Goal: Information Seeking & Learning: Find specific fact

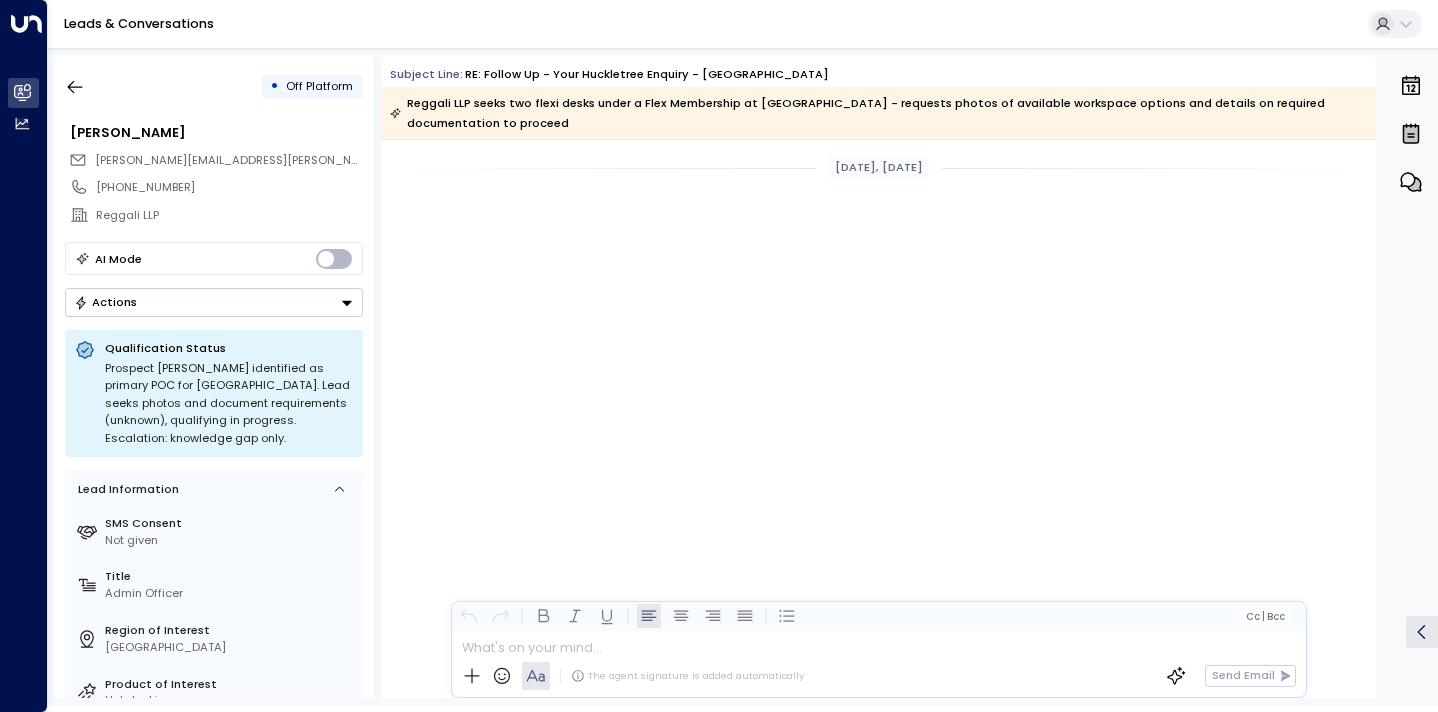
scroll to position [3813, 0]
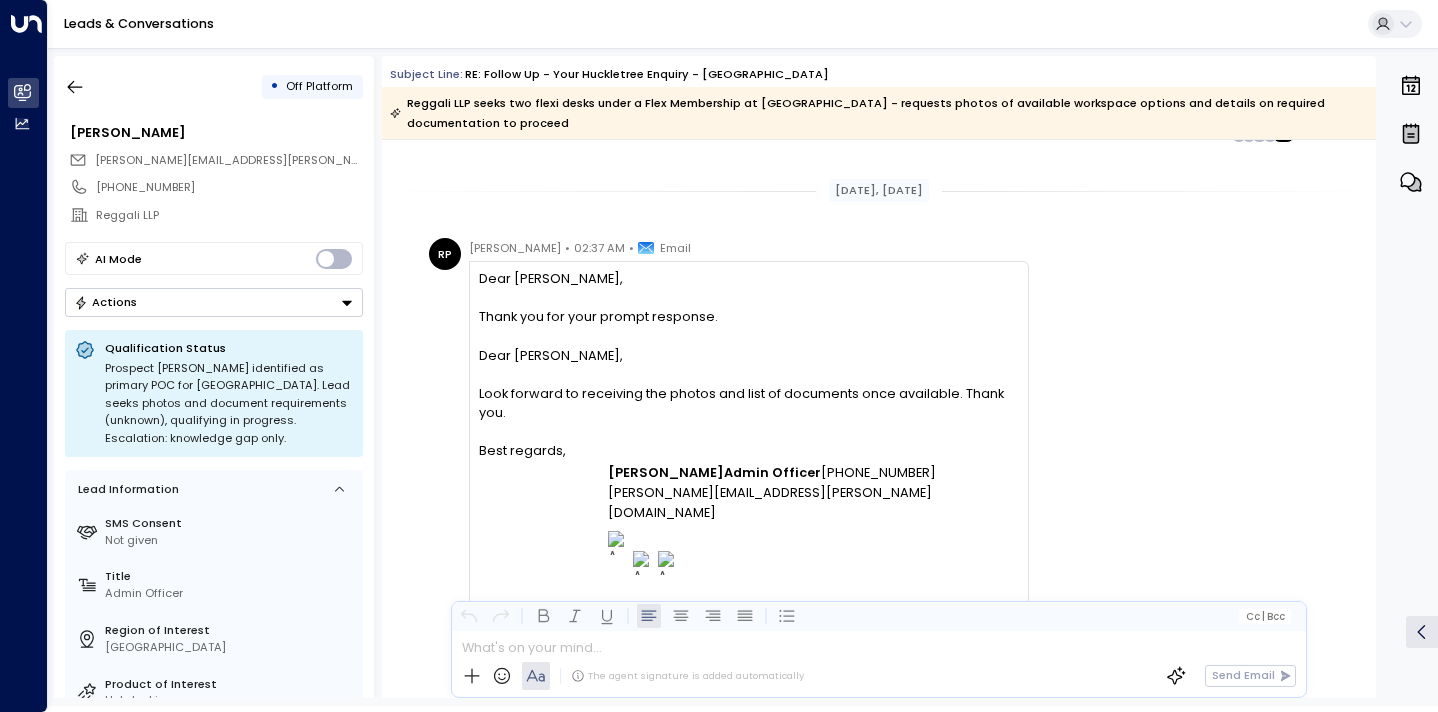
click at [54, 83] on div "• Off Platform [PERSON_NAME] [PERSON_NAME][EMAIL_ADDRESS][PERSON_NAME][DOMAIN_N…" at bounding box center [214, 377] width 320 height 642
click at [66, 87] on icon "button" at bounding box center [75, 87] width 20 height 20
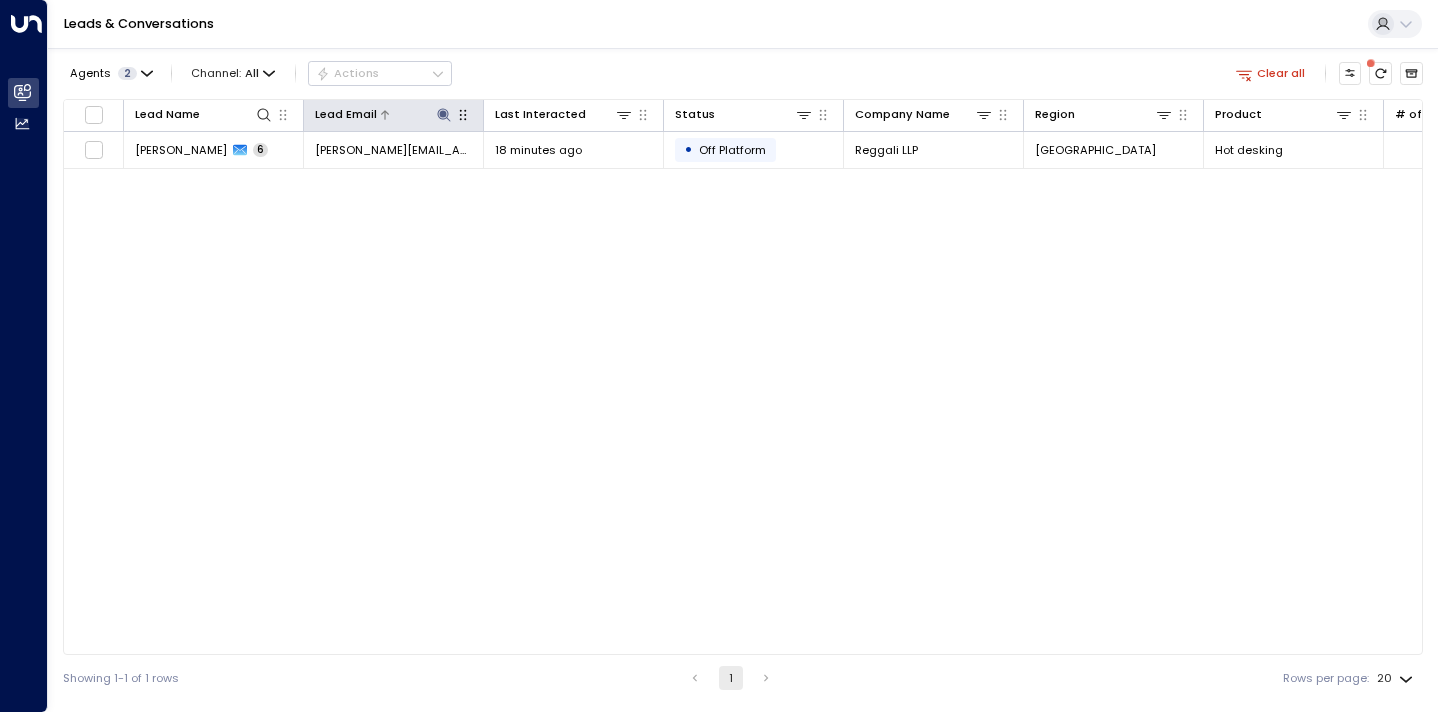
click at [450, 120] on icon at bounding box center [444, 115] width 16 height 16
click at [543, 178] on icon "button" at bounding box center [541, 175] width 13 height 13
click at [514, 178] on input "text" at bounding box center [444, 175] width 221 height 33
paste input "**********"
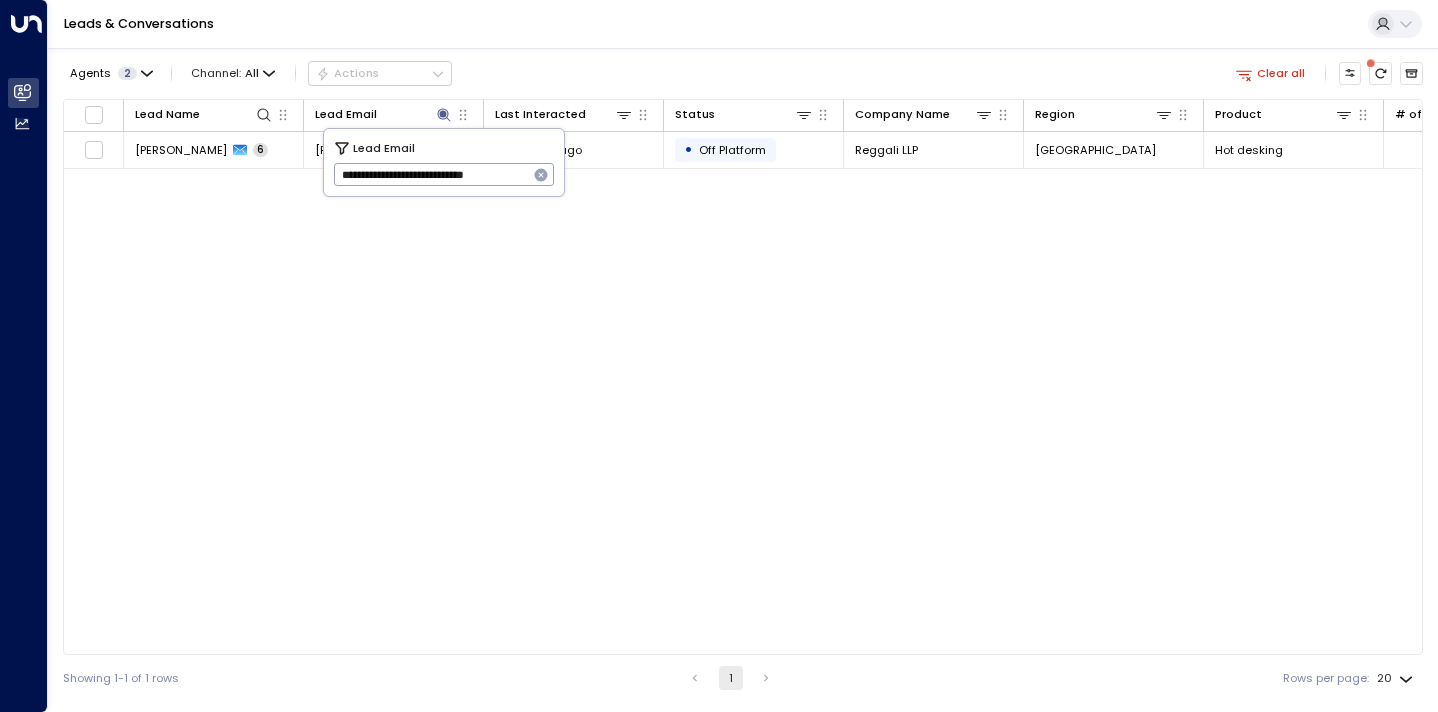
type input "**********"
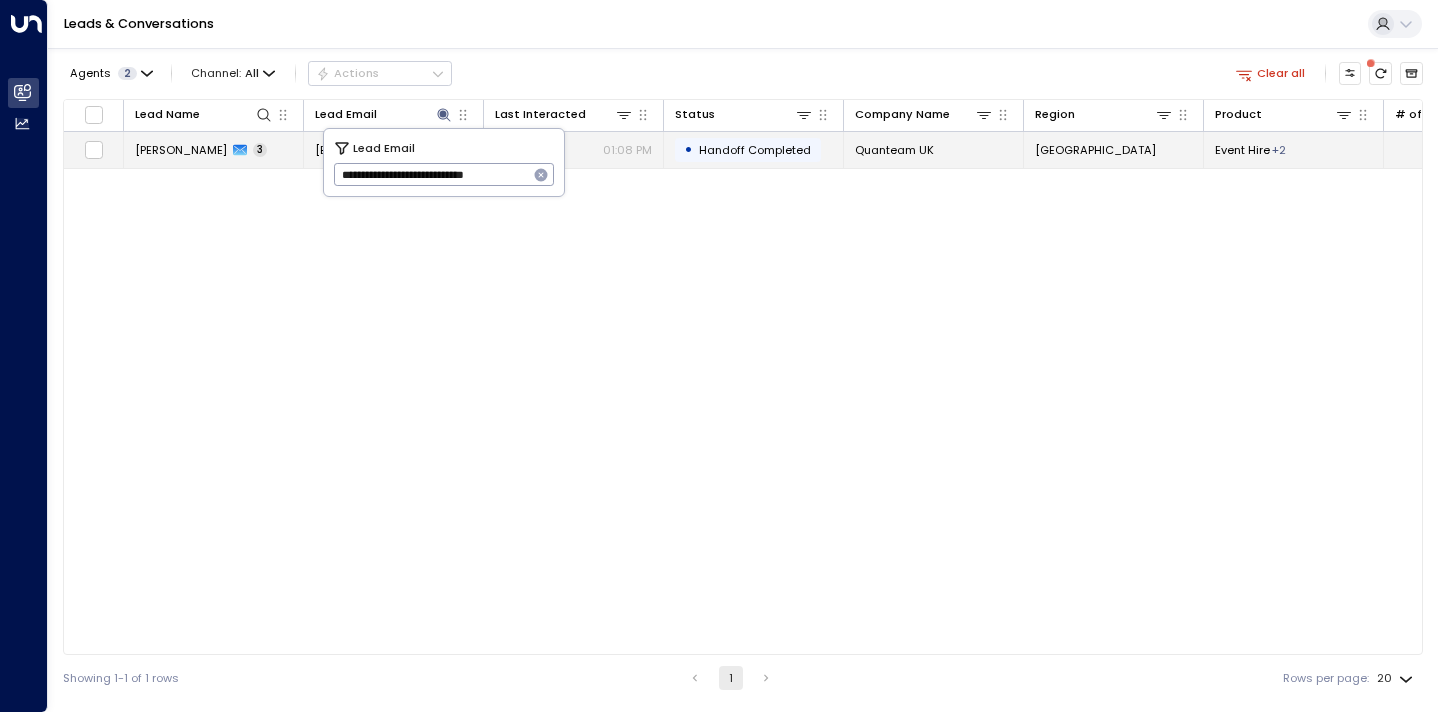
click at [200, 150] on span "[PERSON_NAME]" at bounding box center [181, 150] width 92 height 16
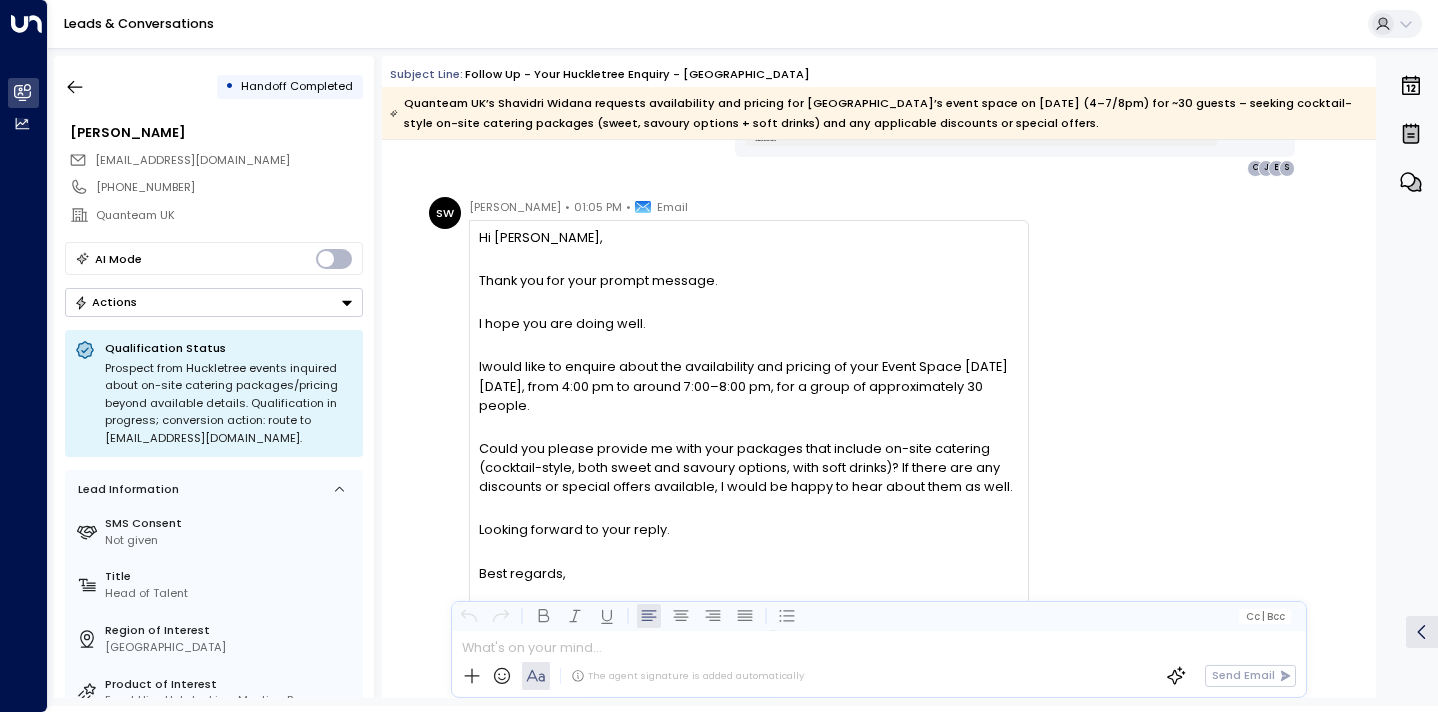
scroll to position [1923, 0]
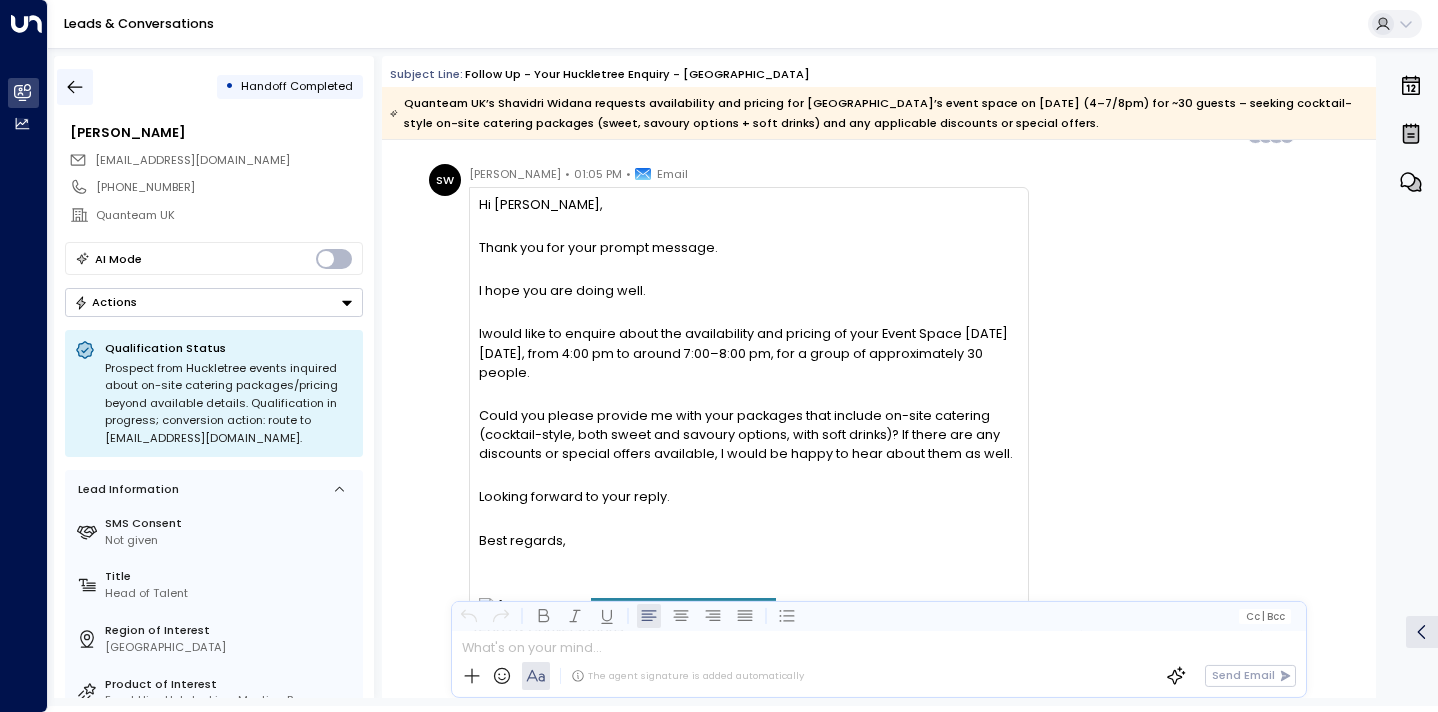
click at [78, 85] on icon "button" at bounding box center [75, 87] width 20 height 20
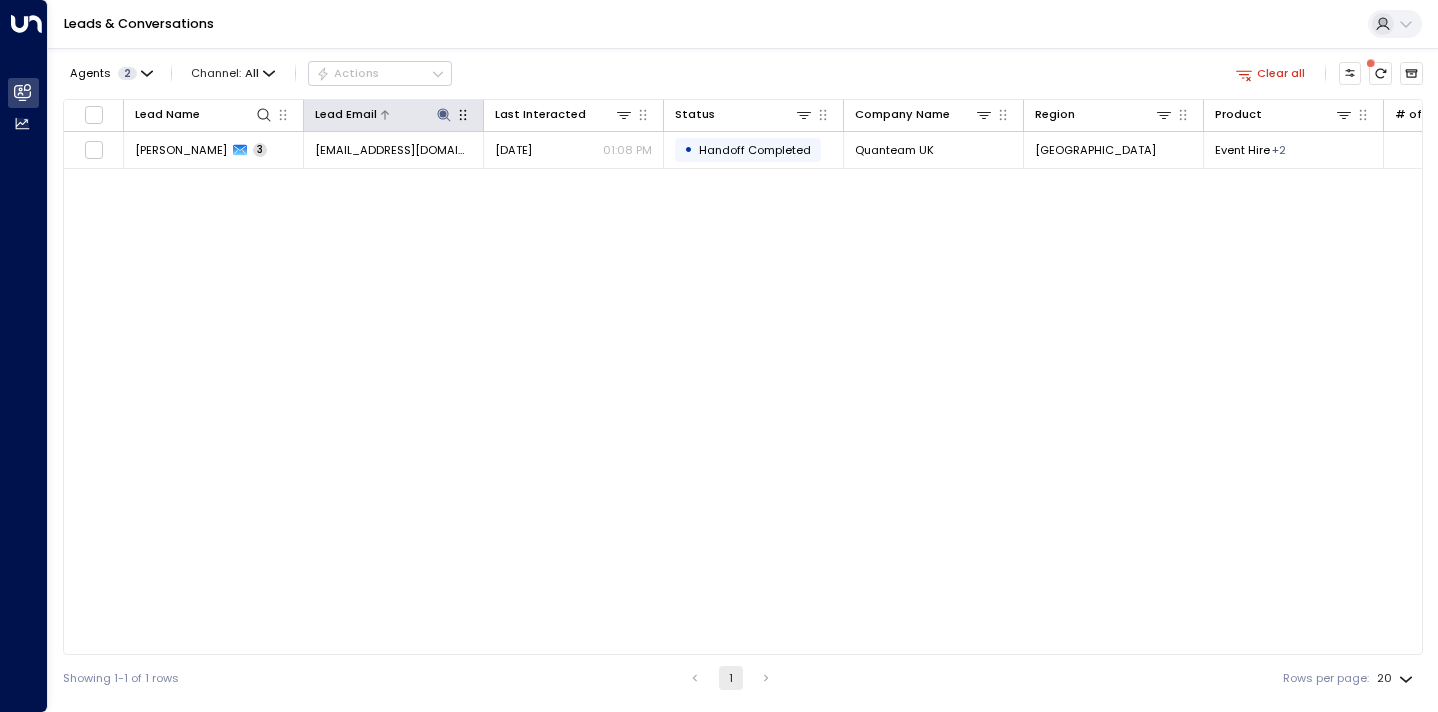
click at [436, 114] on icon at bounding box center [444, 115] width 16 height 16
click at [539, 172] on icon "button" at bounding box center [541, 175] width 13 height 13
click at [523, 175] on input "text" at bounding box center [444, 175] width 221 height 33
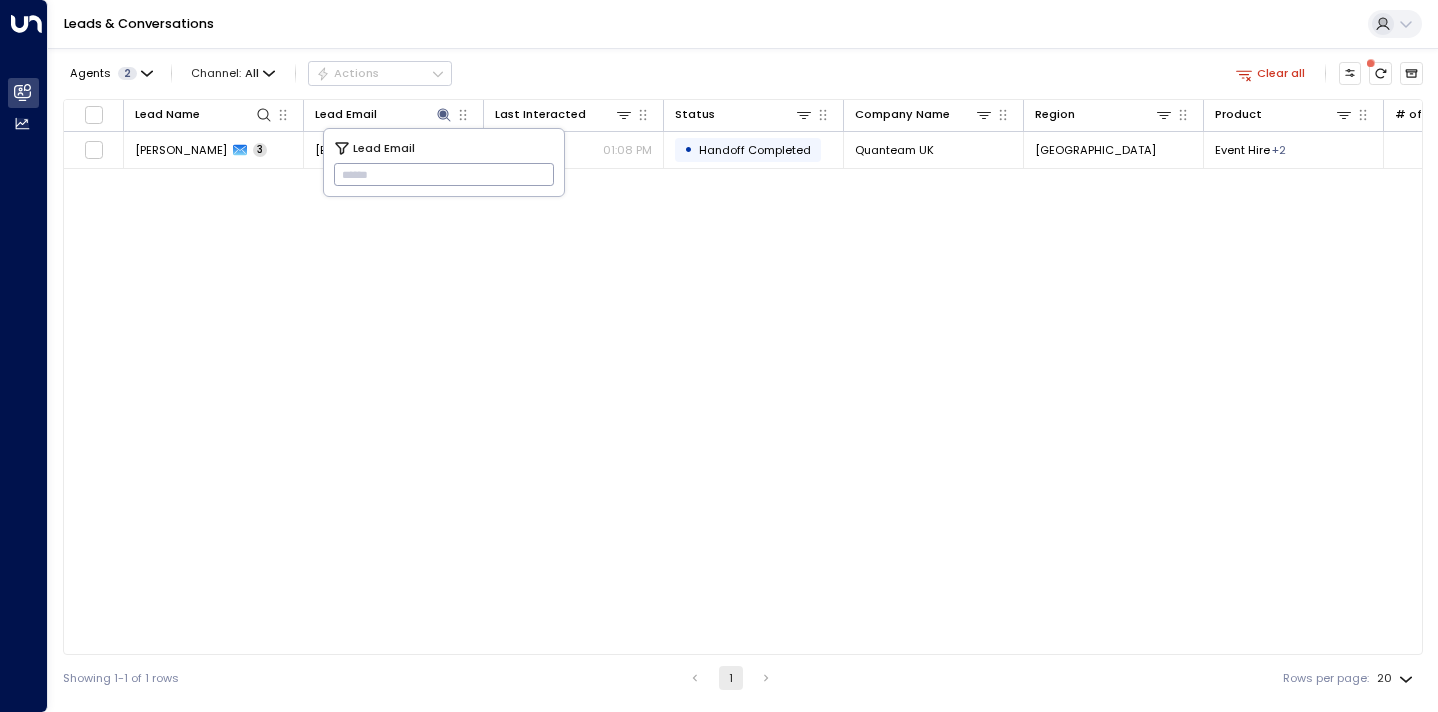
paste input "**********"
type input "**********"
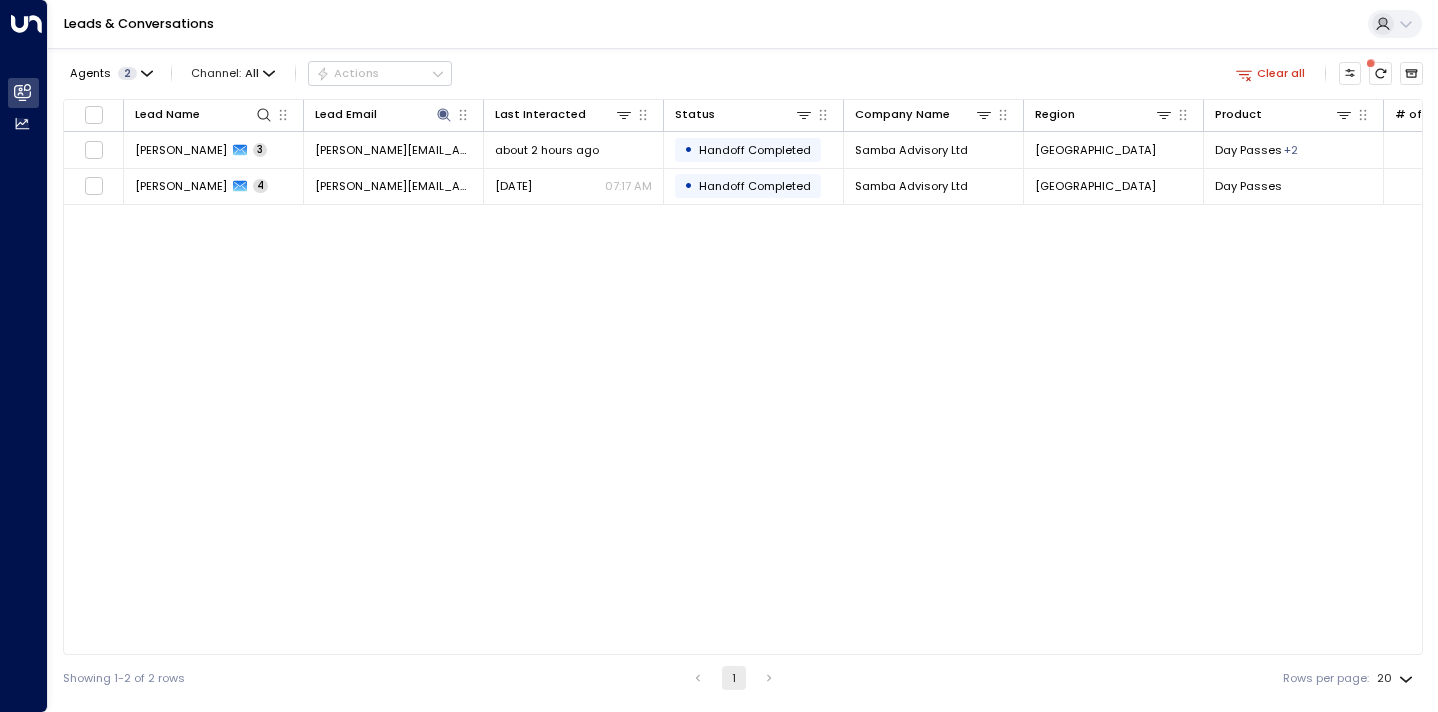
click at [212, 278] on div "Lead Name Lead Email Last Interacted Status Company Name Region Product # of pe…" at bounding box center [743, 377] width 1360 height 556
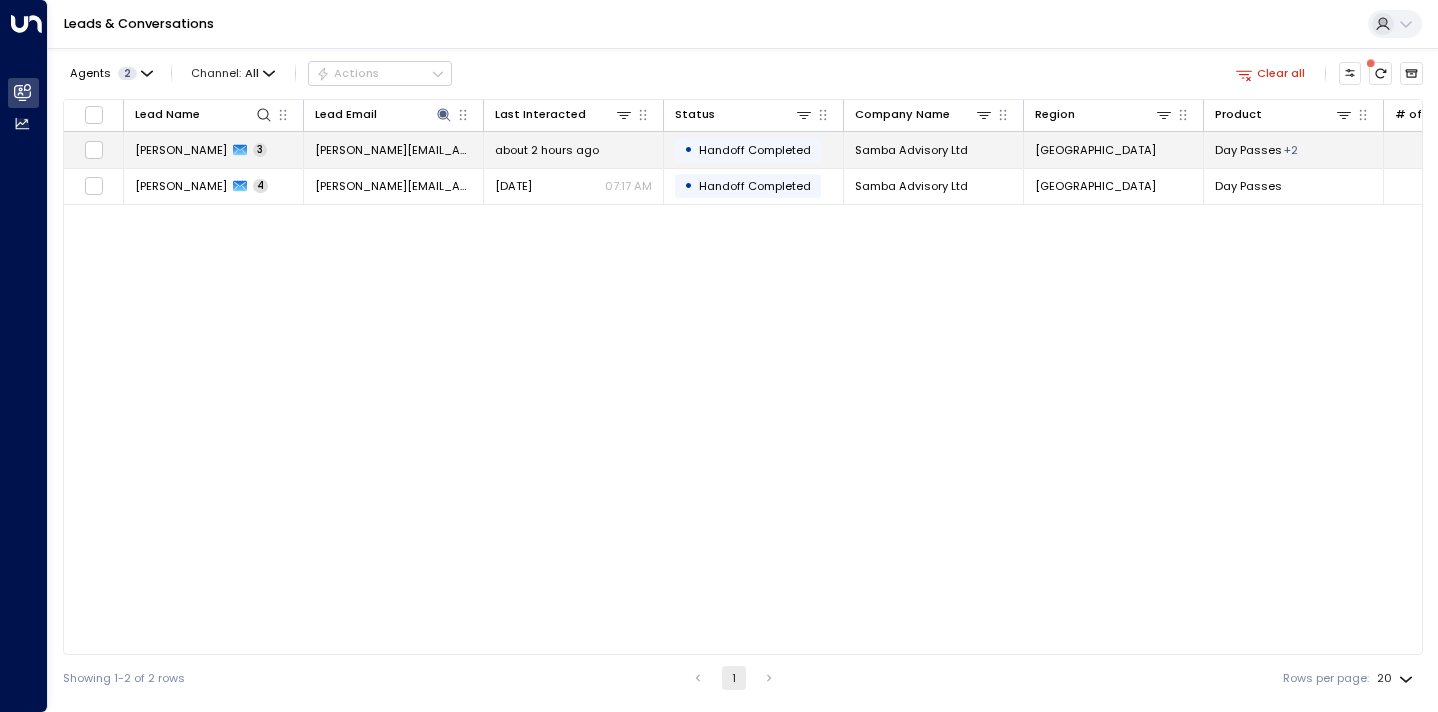
click at [213, 148] on span "[PERSON_NAME]" at bounding box center [181, 150] width 92 height 16
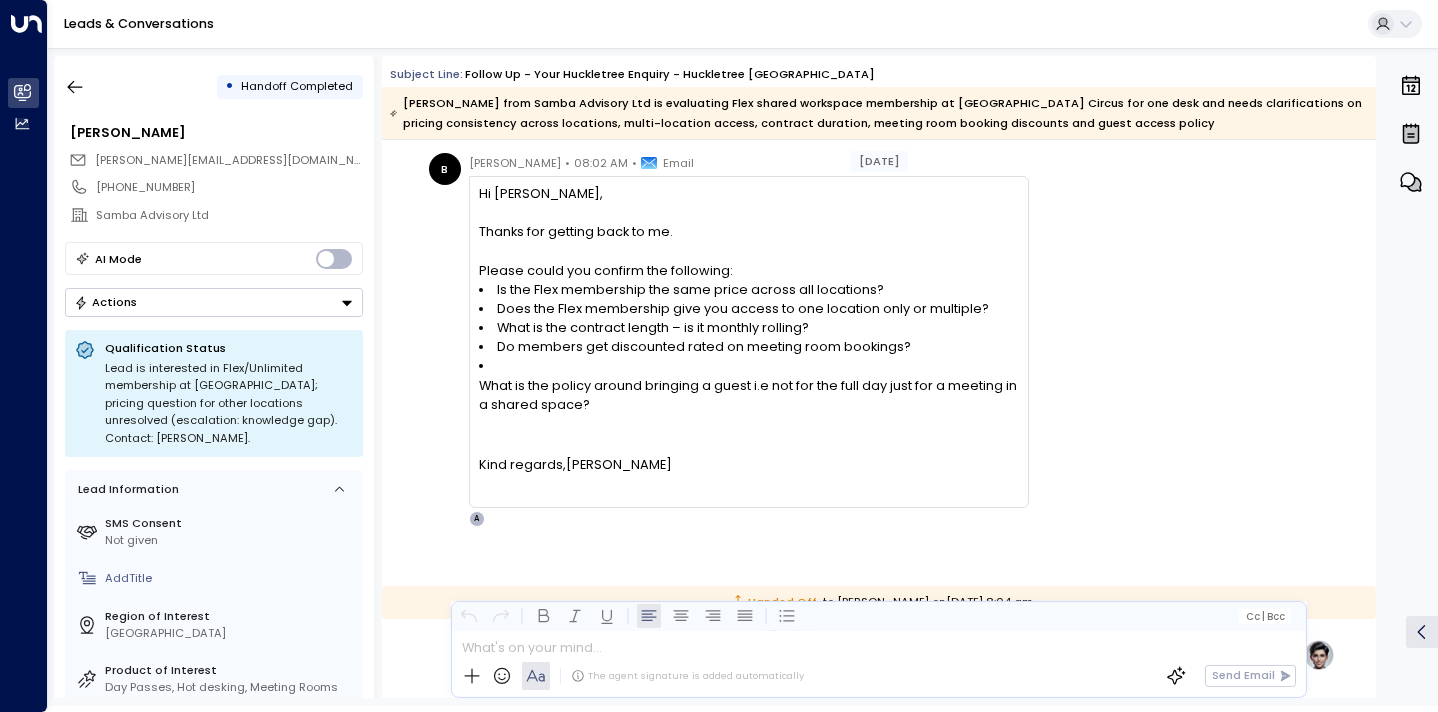
scroll to position [1865, 0]
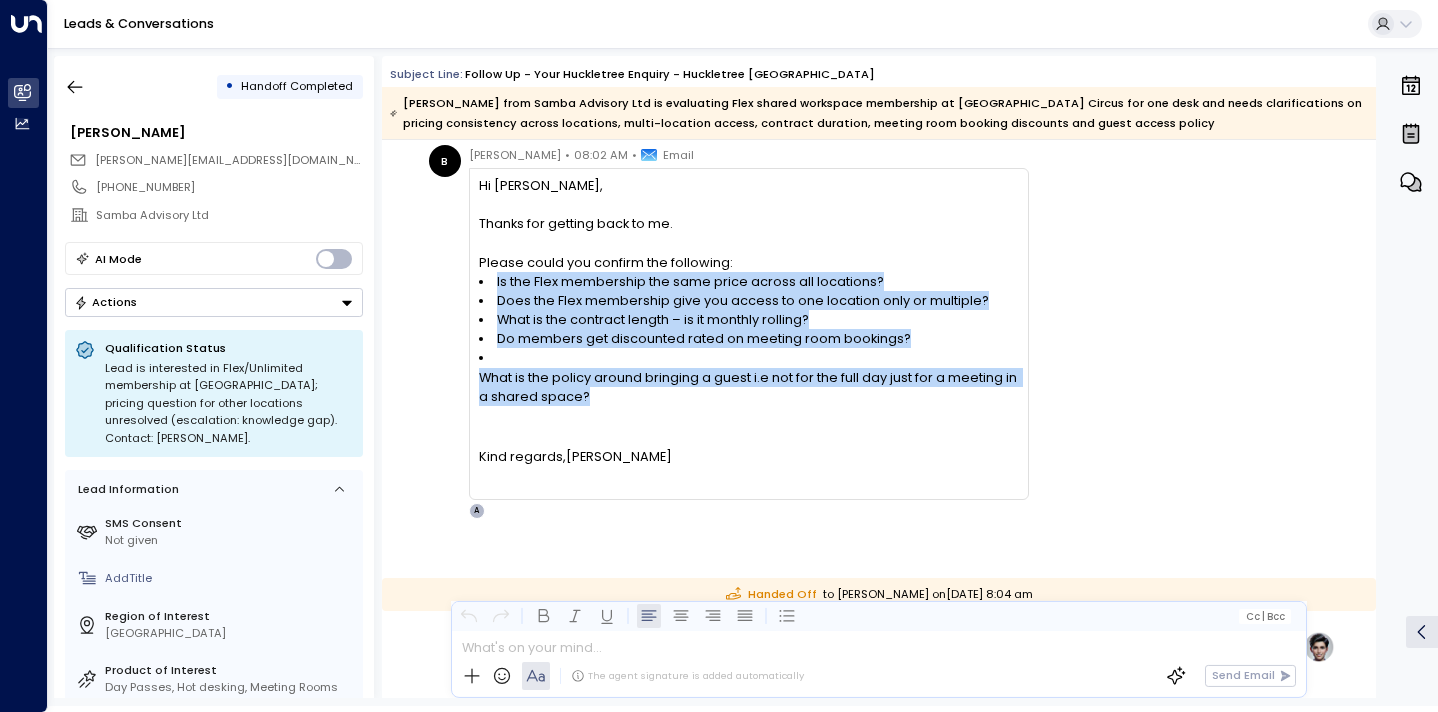
drag, startPoint x: 611, startPoint y: 443, endPoint x: 453, endPoint y: 324, distance: 197.7
click at [453, 324] on div "B [PERSON_NAME] • 08:02 AM • Email Hi [PERSON_NAME], Thanks for getting back to…" at bounding box center [729, 332] width 600 height 374
copy ul "Is the Flex membership the same price across all locations? Does the Flex membe…"
